Goal: Information Seeking & Learning: Learn about a topic

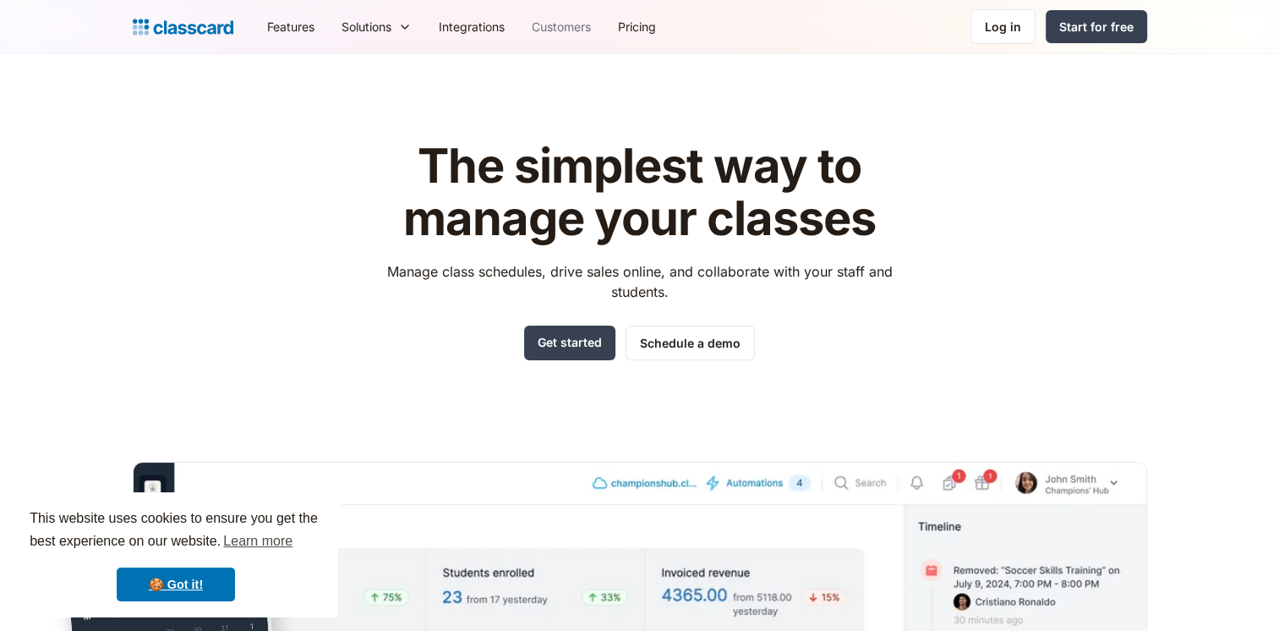
click at [564, 36] on link "Customers" at bounding box center [561, 27] width 86 height 38
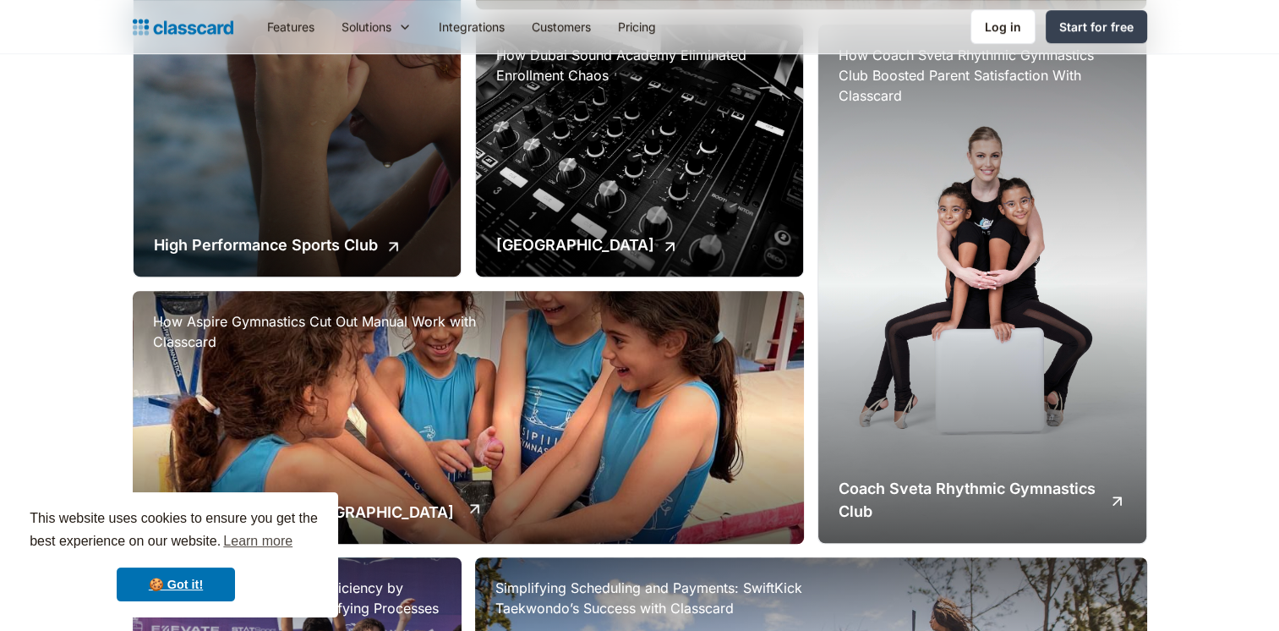
scroll to position [1014, 0]
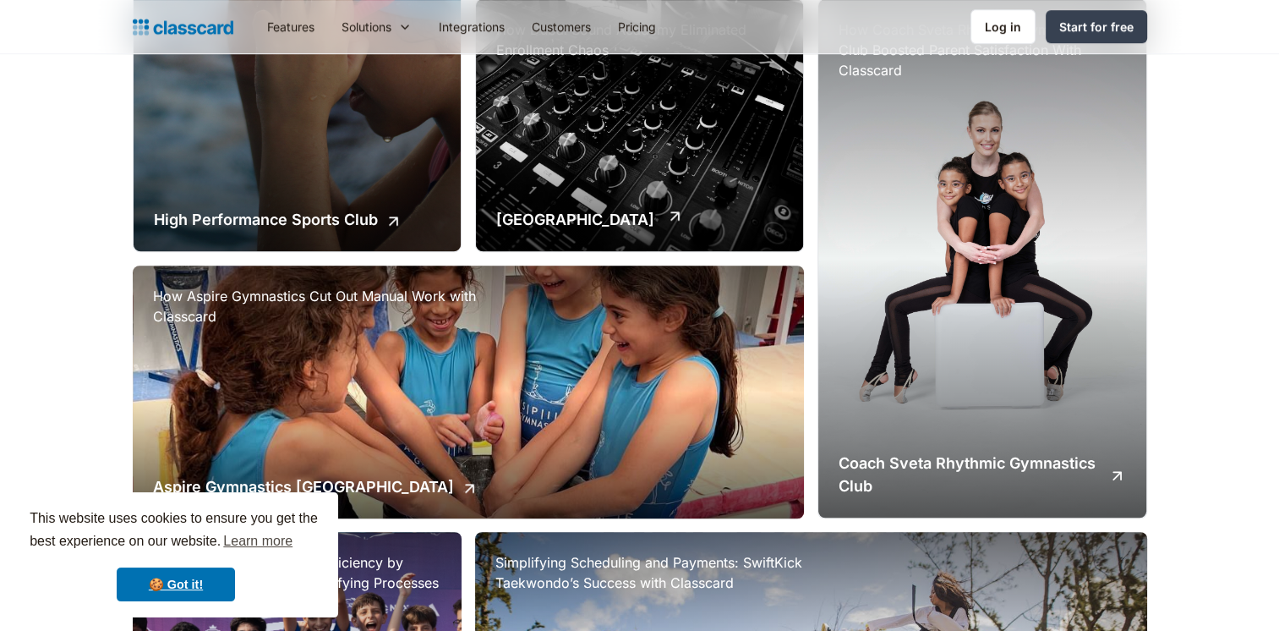
click at [576, 216] on h2 "[GEOGRAPHIC_DATA]" at bounding box center [575, 219] width 158 height 23
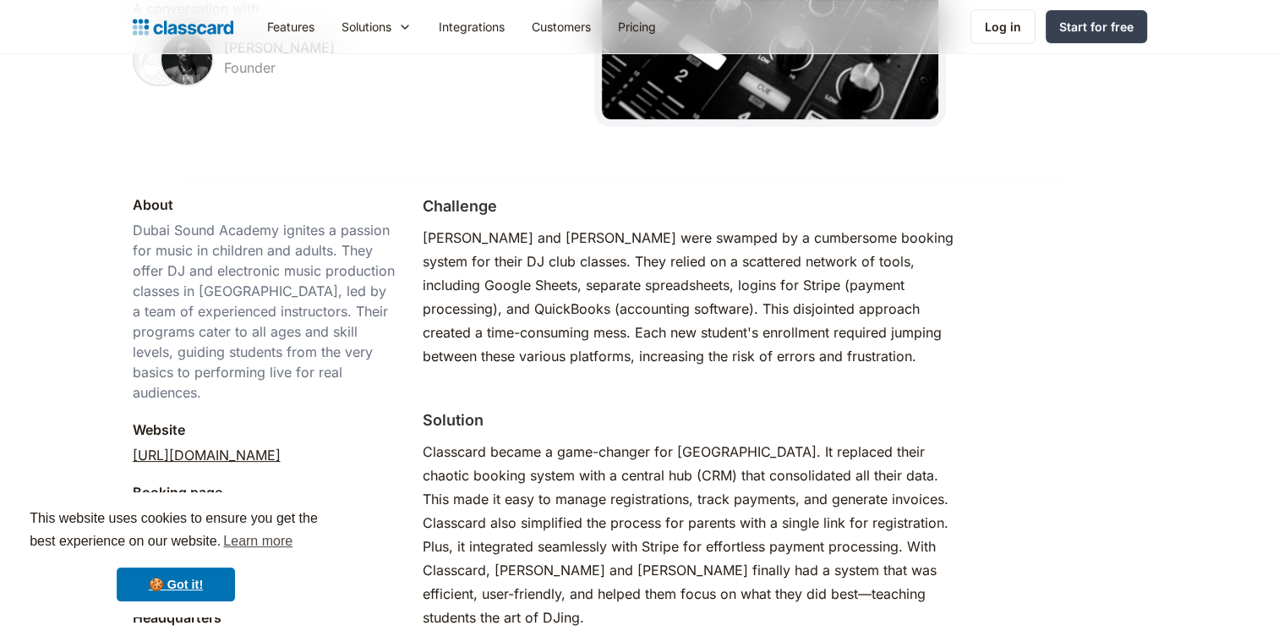
scroll to position [423, 0]
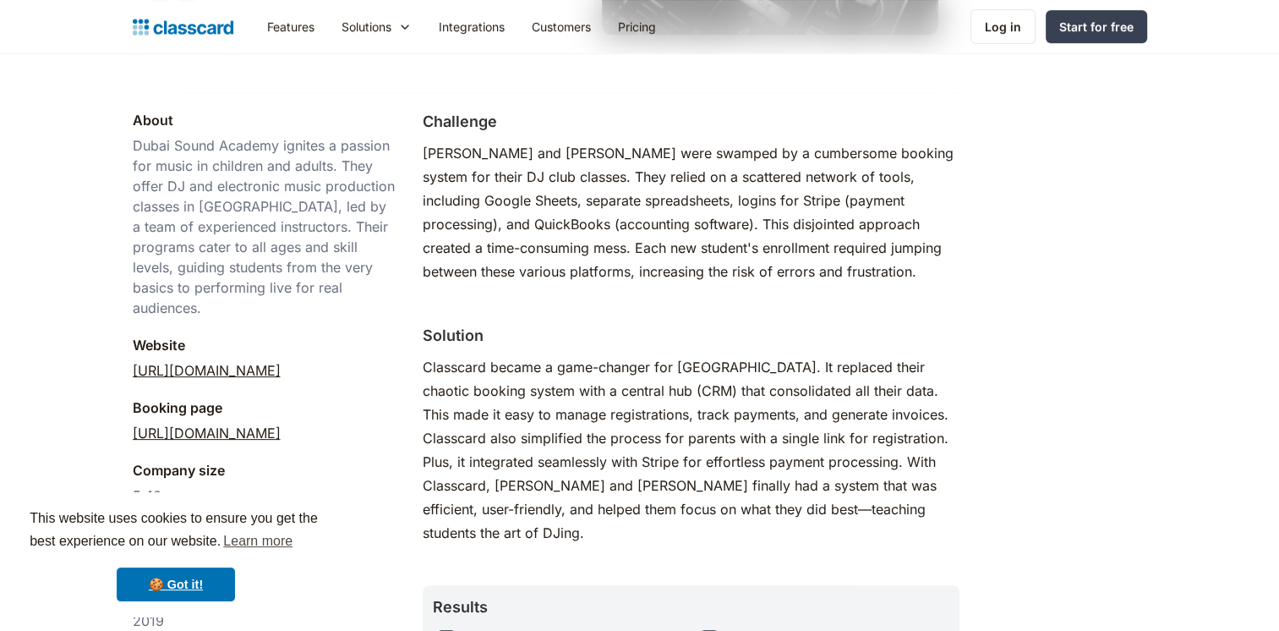
click at [271, 423] on link "[URL][DOMAIN_NAME]" at bounding box center [207, 433] width 148 height 20
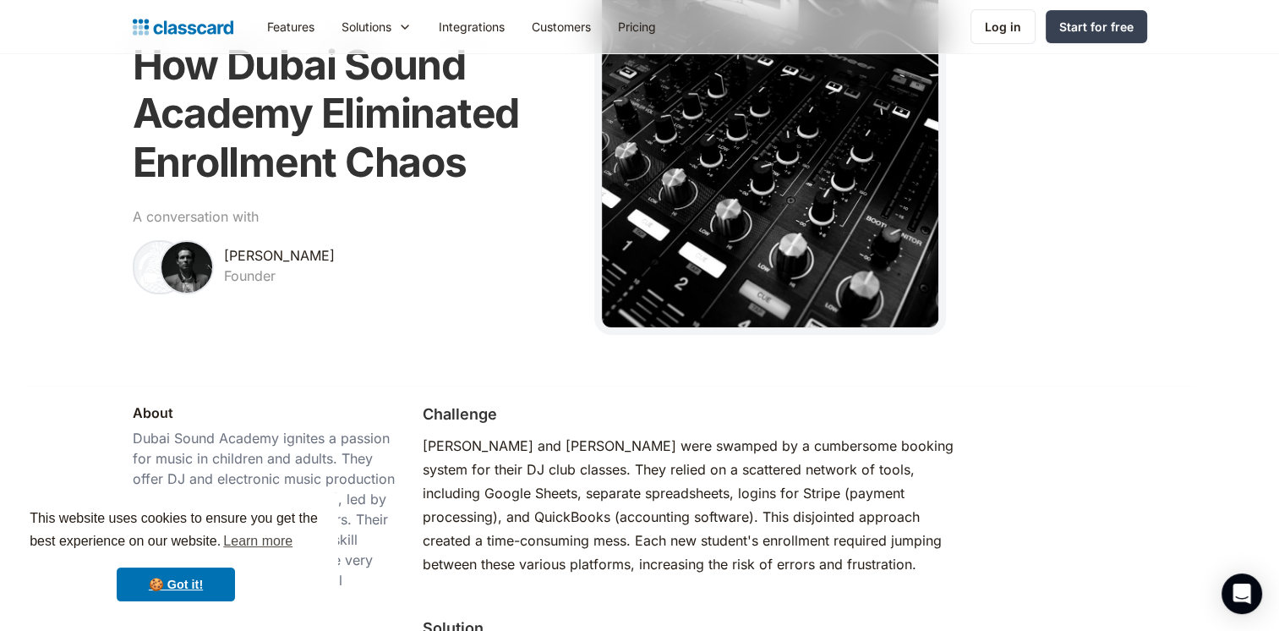
scroll to position [0, 0]
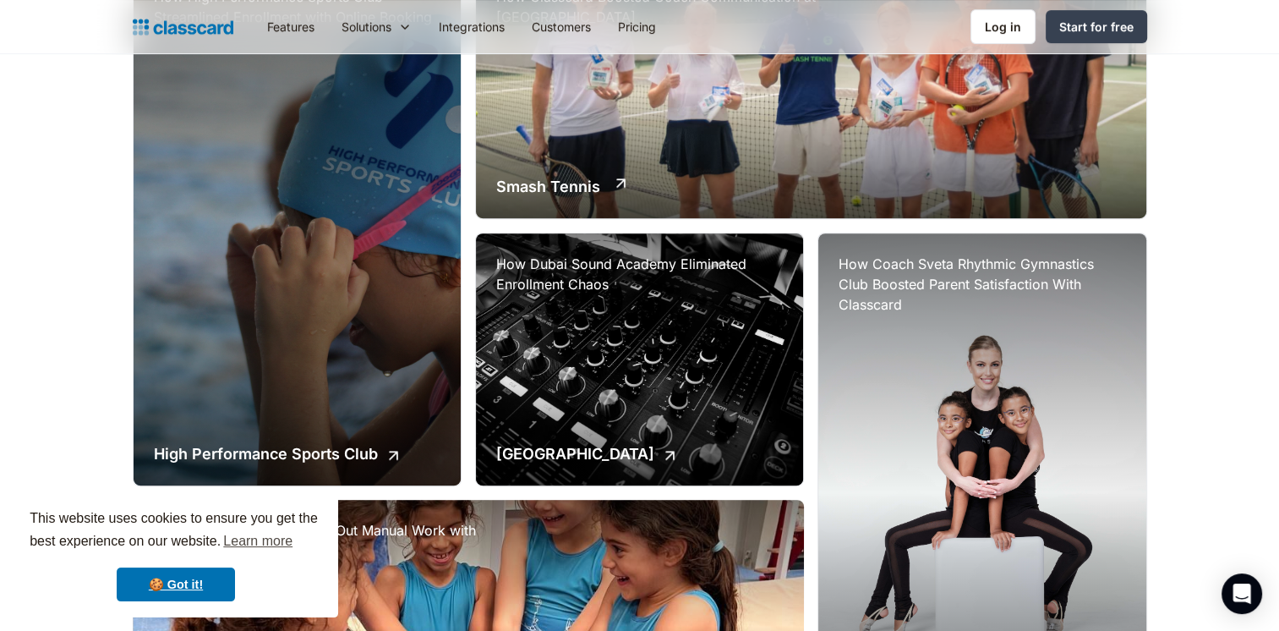
scroll to position [810, 0]
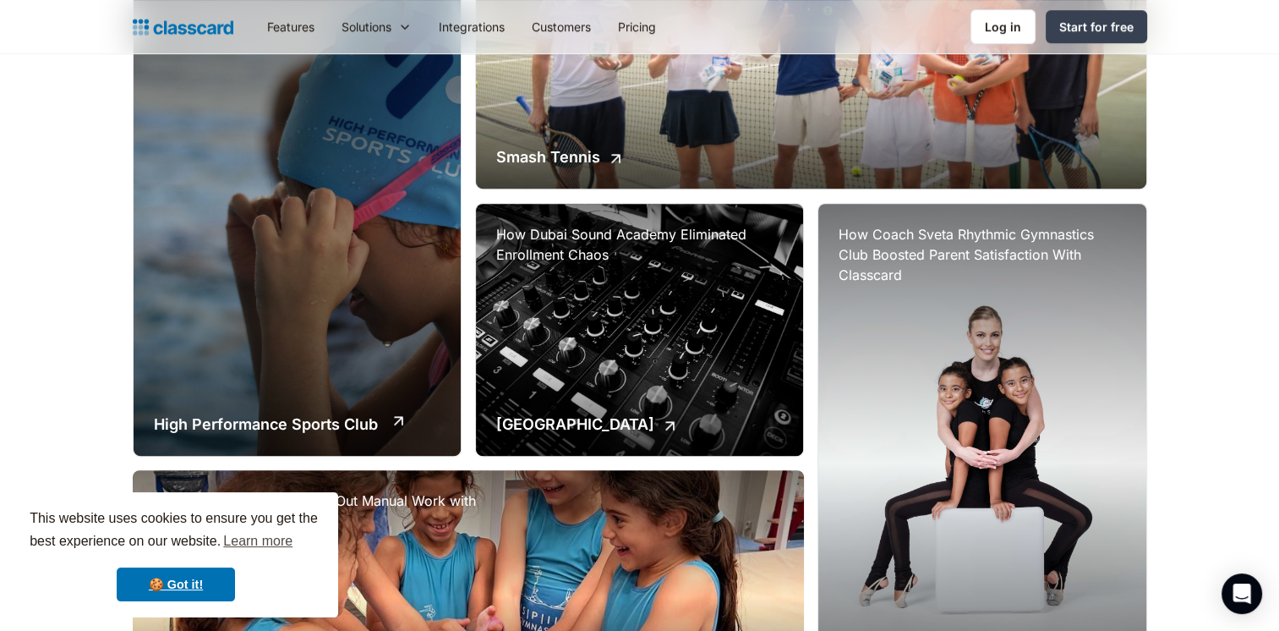
click at [264, 323] on div "How High Performance Sports Club Streamlined Enrollment with Online Booking Hig…" at bounding box center [297, 197] width 327 height 520
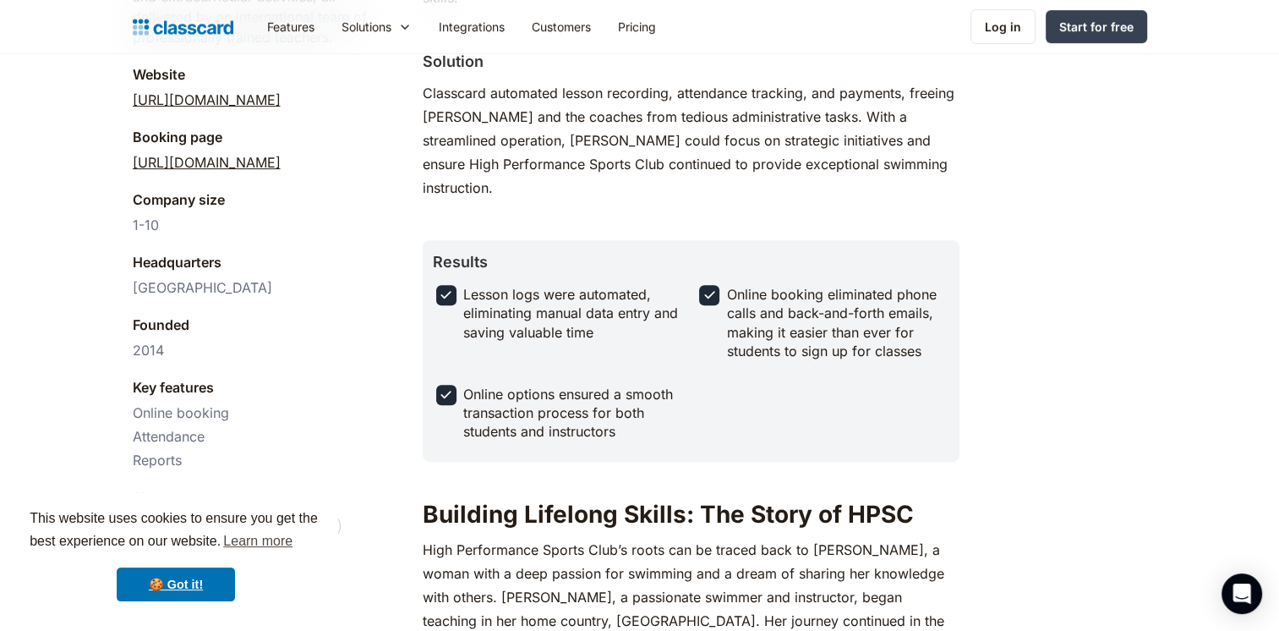
scroll to position [633, 0]
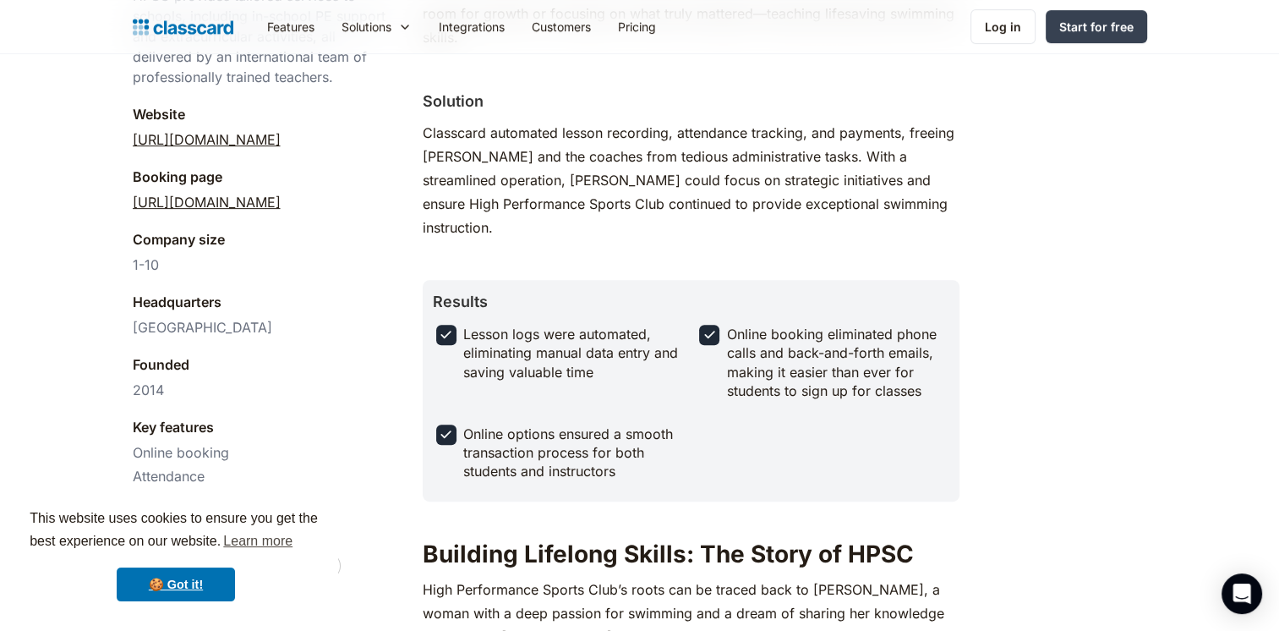
click at [271, 199] on link "[URL][DOMAIN_NAME]" at bounding box center [207, 202] width 148 height 20
